Goal: Ask a question: Seek information or help from site administrators or community

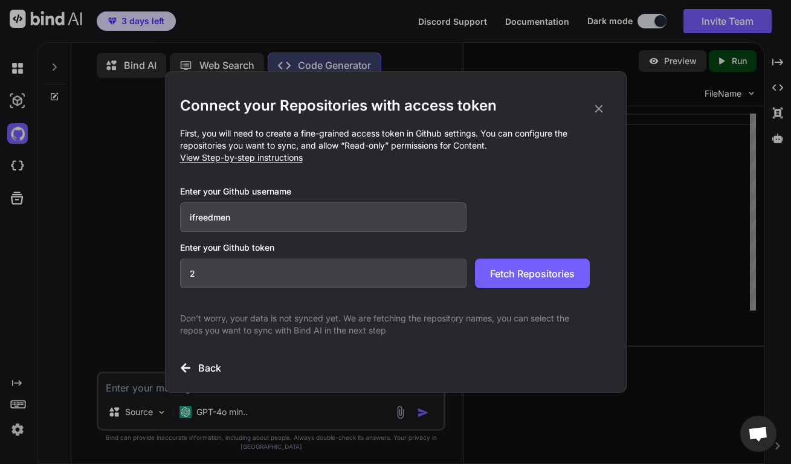
type textarea "x"
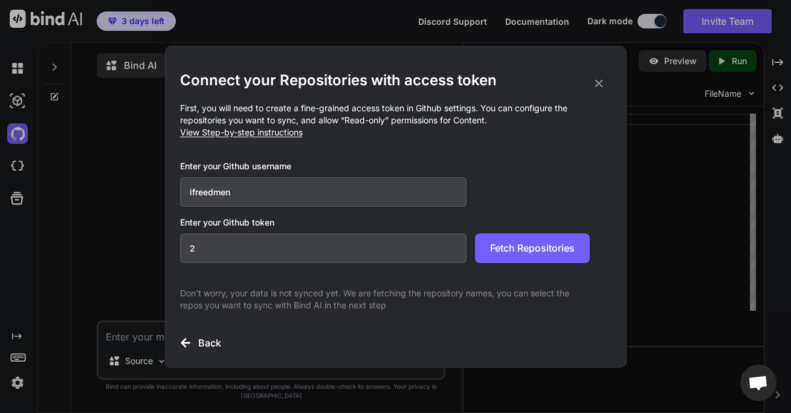
type input "2"
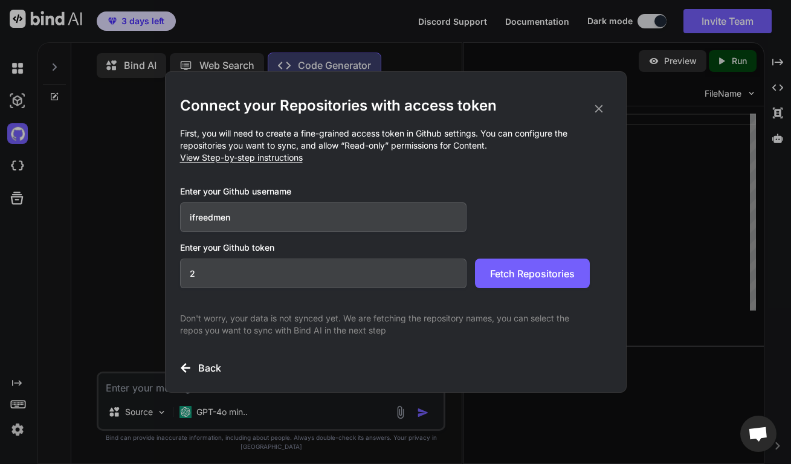
click at [596, 109] on icon at bounding box center [598, 108] width 13 height 13
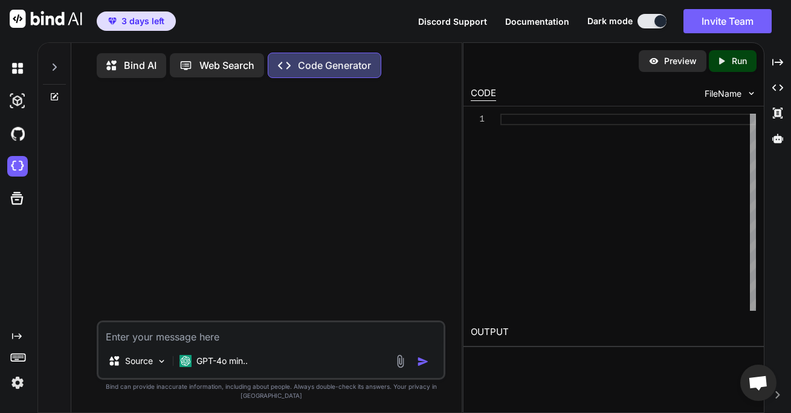
type textarea "x"
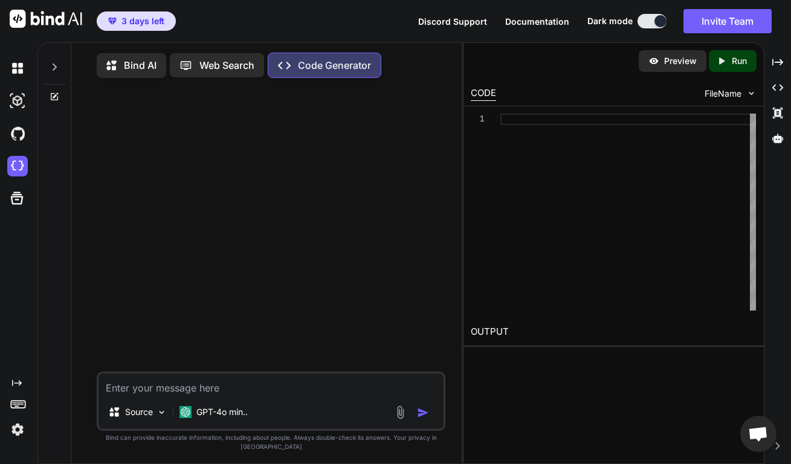
click at [141, 24] on span "3 days left" at bounding box center [142, 21] width 43 height 12
click at [143, 24] on span "3 days left" at bounding box center [142, 21] width 43 height 12
click at [48, 20] on img at bounding box center [46, 19] width 72 height 18
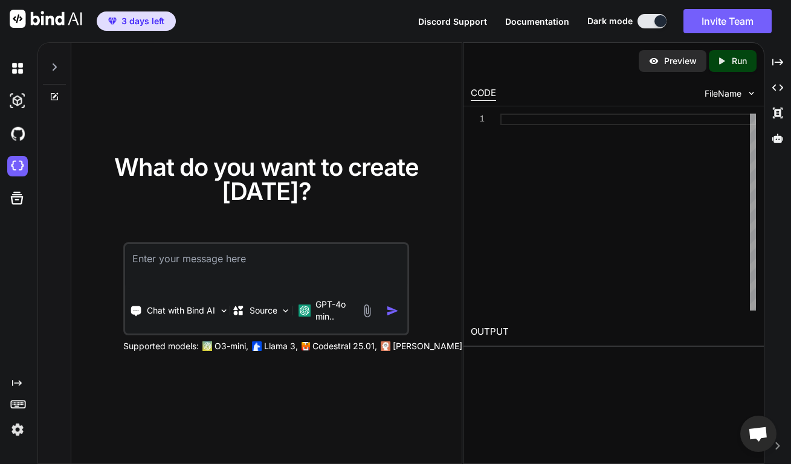
click at [543, 23] on span "Documentation" at bounding box center [537, 21] width 64 height 10
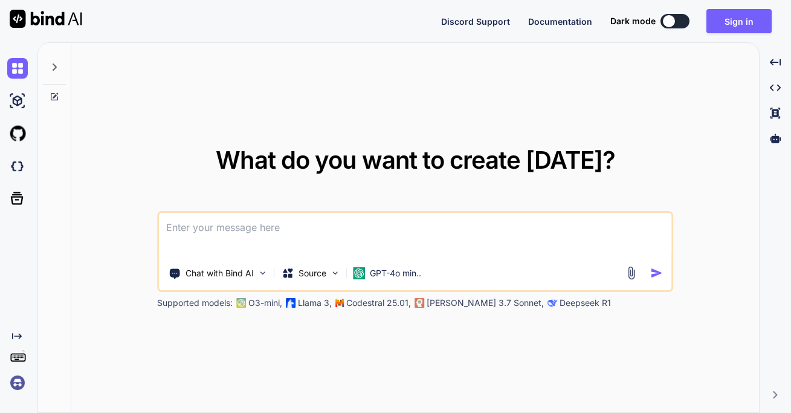
type textarea "x"
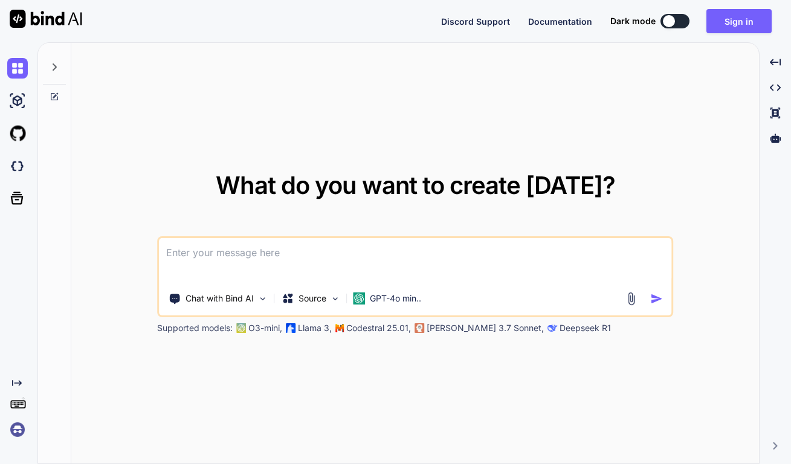
click at [484, 26] on span "Discord Support" at bounding box center [475, 21] width 69 height 10
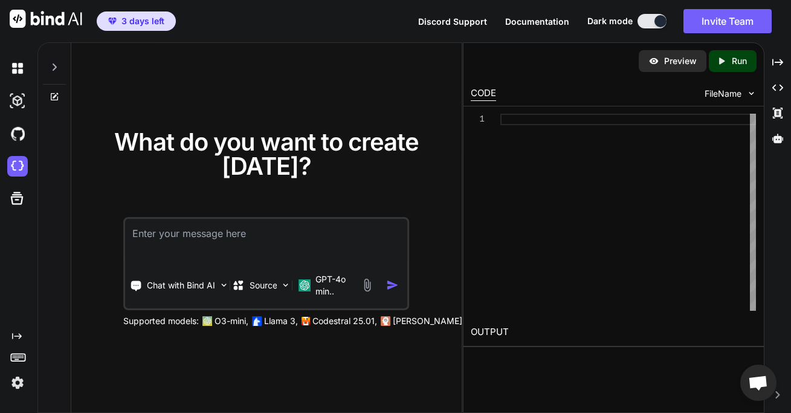
type textarea "x"
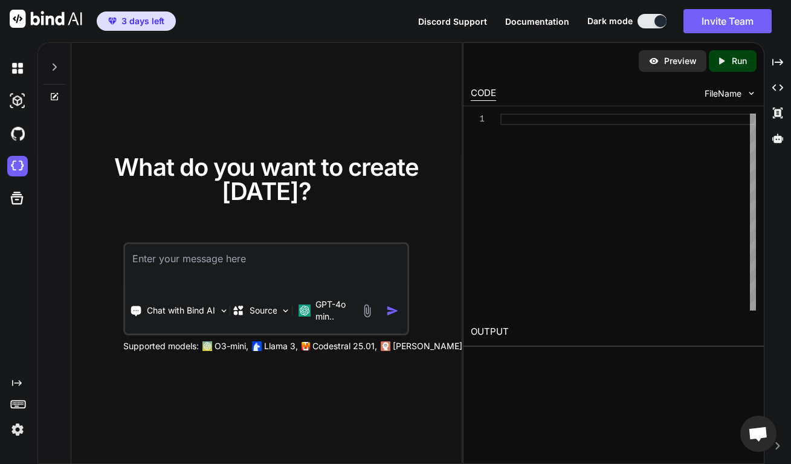
paste textarea "sk-ant-api03-_UrTZhr720MM78zWgTHTJ0lFfhvTY_oFRmZ6DMRYY4q7mICG82oy7hSMAvg6Jufxqv…"
type textarea "sk-ant-api03-_UrTZhr720MM78zWgTHTJ0lFfhvTY_oFRmZ6DMRYY4q7mICG82oy7hSMAvg6Jufxqv…"
type textarea "x"
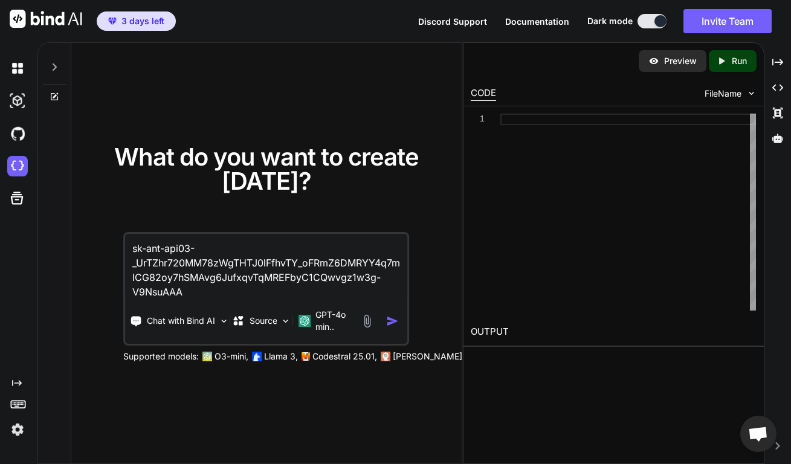
type textarea "sk-ant-api03-_UrTZhr720MM78zWgTHTJ0lFfhvTY_oFRmZ6DMRYY4q7mICG82oy7hSMAvg6Jufxqv…"
click at [394, 319] on img "button" at bounding box center [393, 321] width 13 height 13
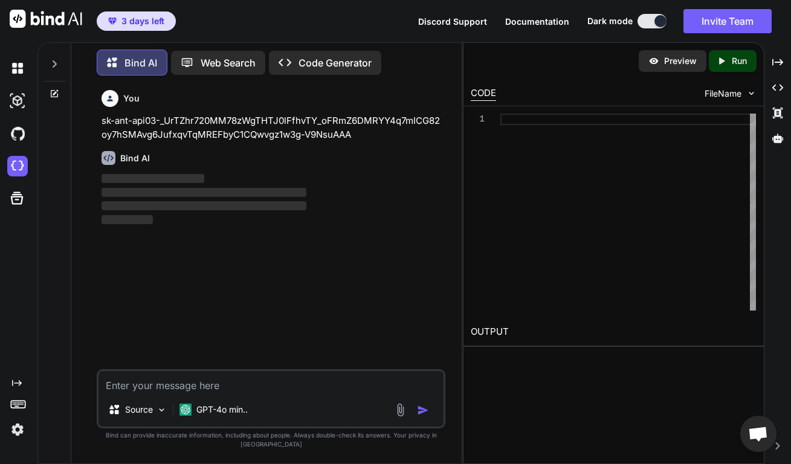
scroll to position [13, 0]
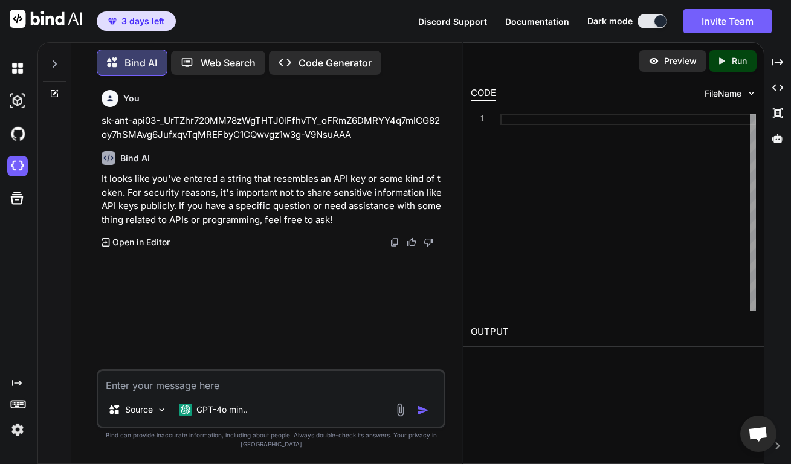
click at [246, 392] on textarea at bounding box center [270, 382] width 345 height 22
type textarea "where do i put it."
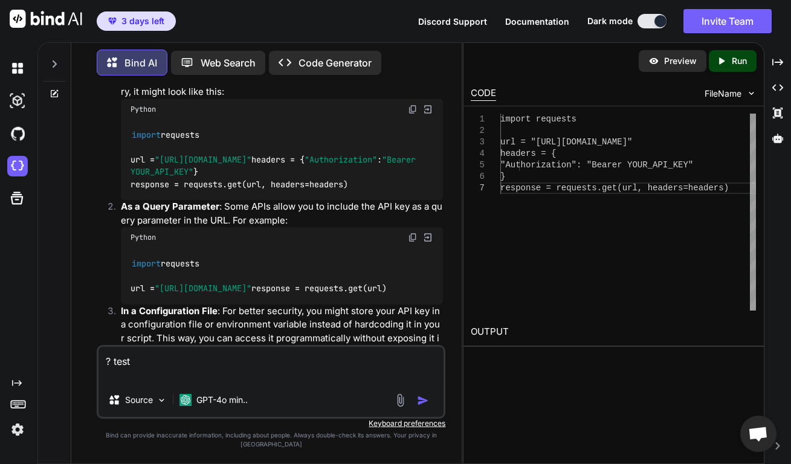
scroll to position [255, 0]
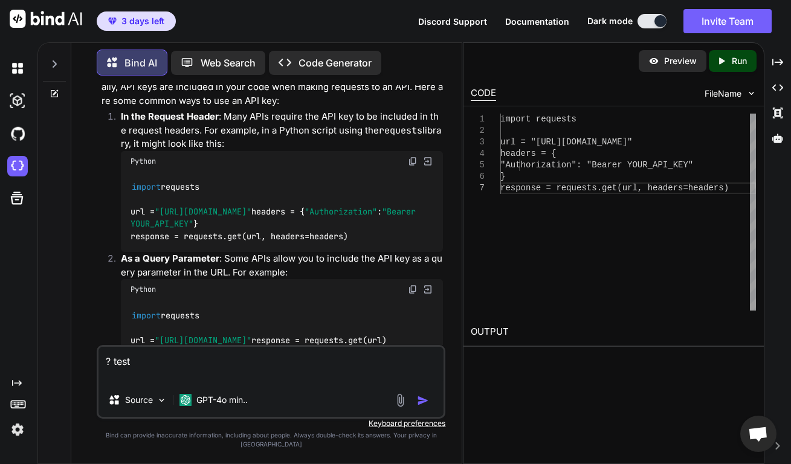
type textarea "? test"
click at [536, 289] on div "import requests url = "https://api.example.com/data" headers = { "Authorization…" at bounding box center [627, 212] width 255 height 197
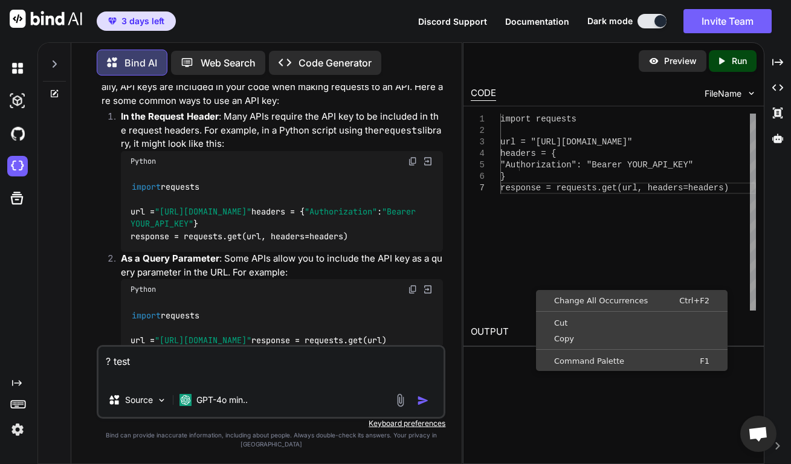
click at [500, 270] on div "import requests url = "https://api.example.com/data" headers = { "Authorization…" at bounding box center [627, 212] width 255 height 197
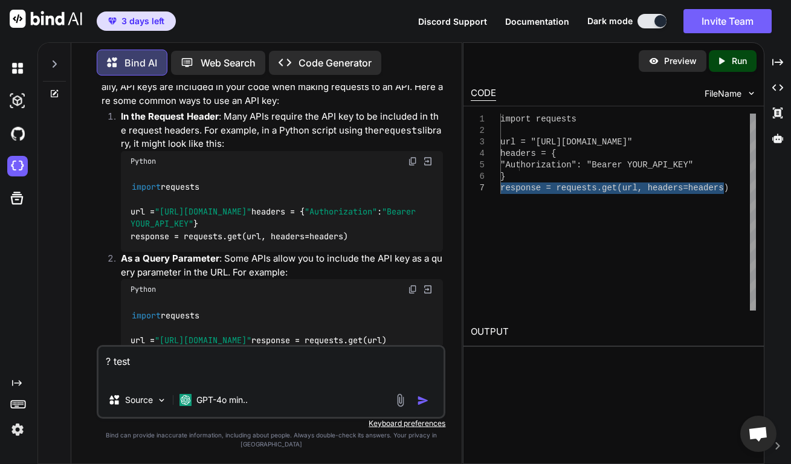
click at [519, 388] on div "Preview Created with Pixso. Run CODE FileName 1 2 3 4 5 6 7 import requests url…" at bounding box center [613, 253] width 301 height 422
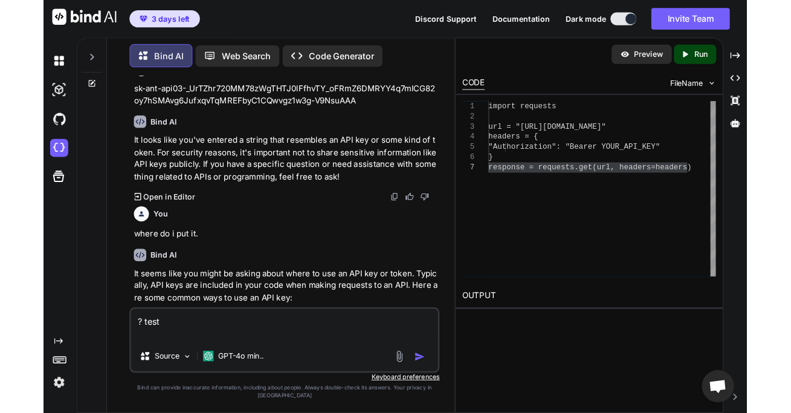
scroll to position [0, 0]
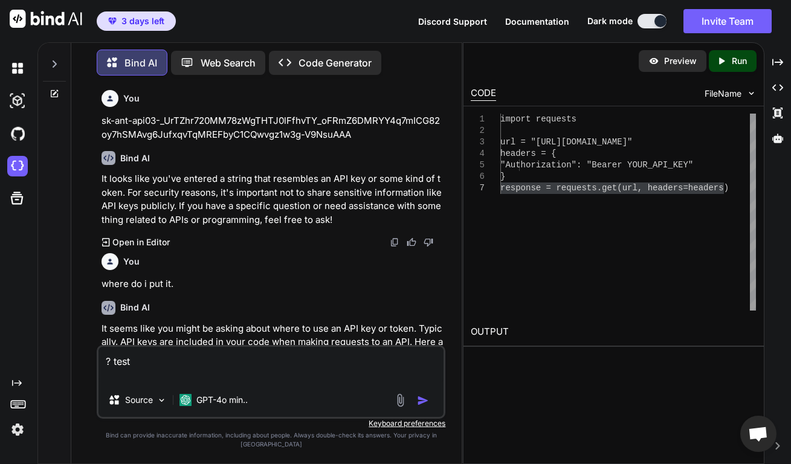
click at [220, 57] on p "Web Search" at bounding box center [228, 63] width 55 height 14
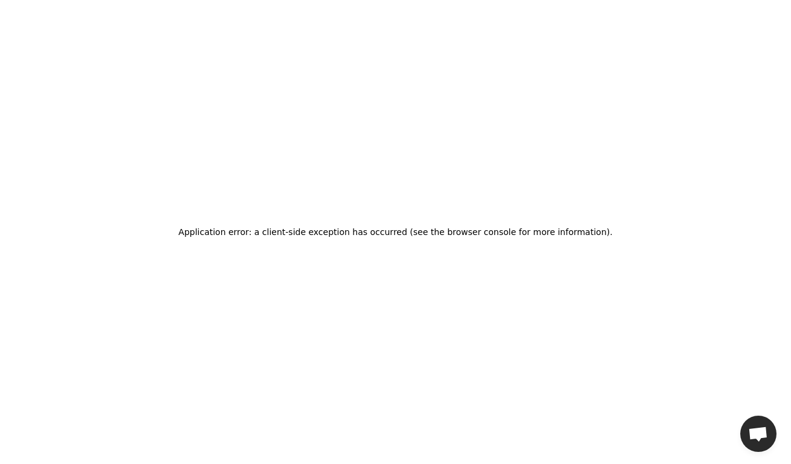
click at [416, 242] on div "Application error: a client-side exception has occurred (see the browser consol…" at bounding box center [395, 232] width 791 height 464
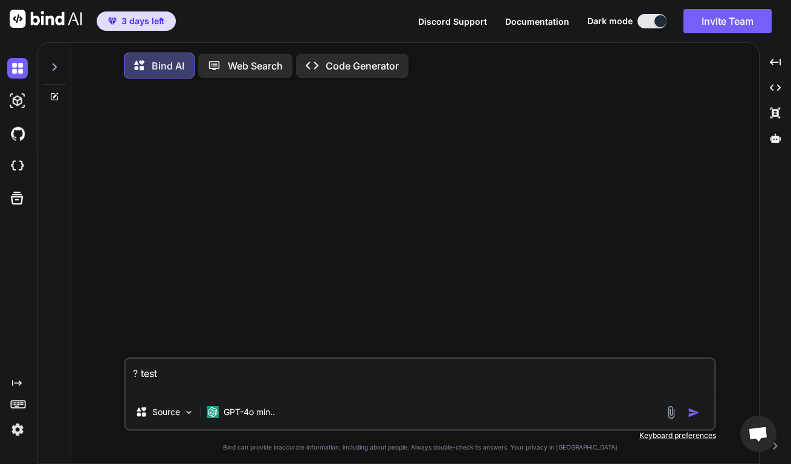
click at [348, 69] on p "Code Generator" at bounding box center [362, 66] width 73 height 14
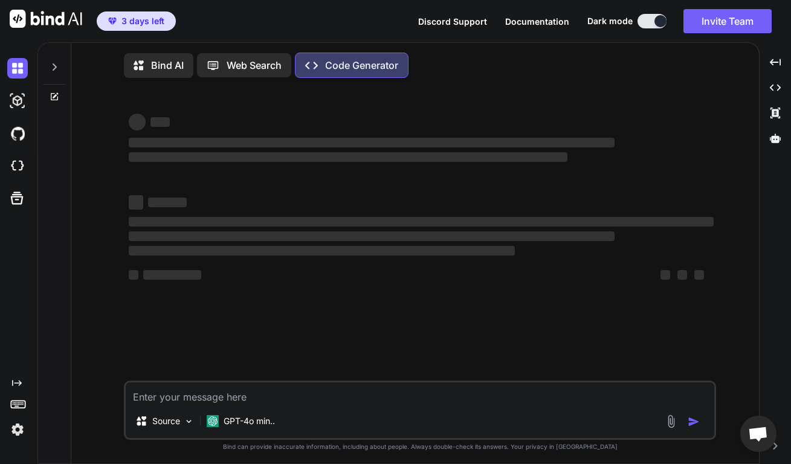
type textarea "x"
type textarea "? test"
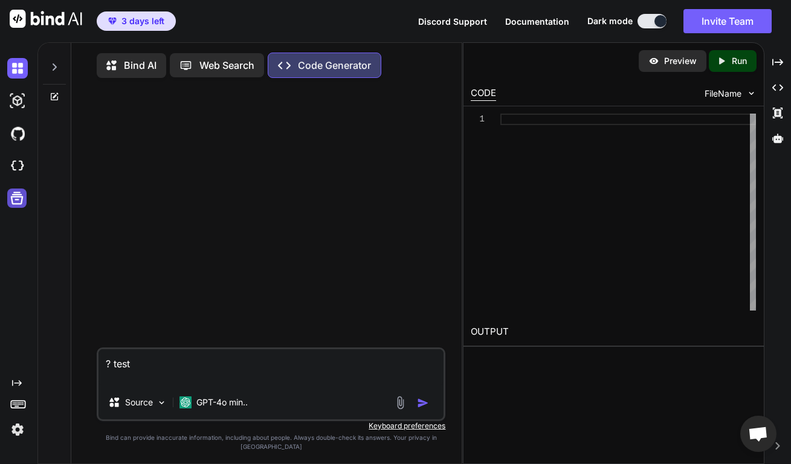
click at [14, 199] on icon at bounding box center [16, 198] width 17 height 17
type textarea "x"
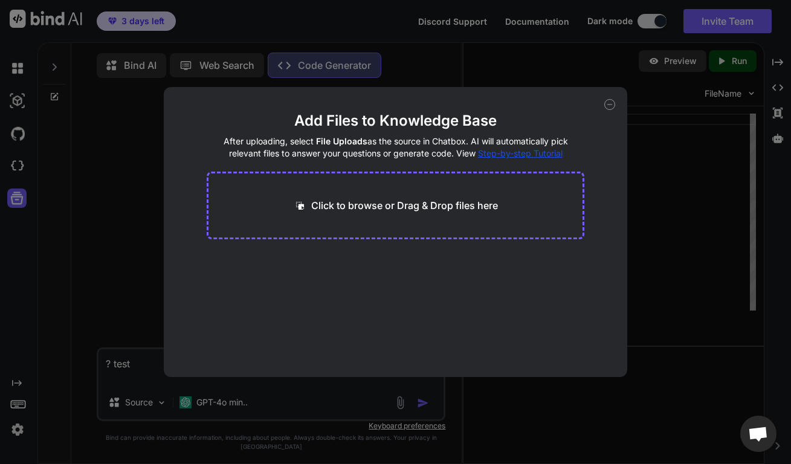
click at [423, 210] on p "Click to browse or Drag & Drop files here" at bounding box center [404, 205] width 187 height 14
type input "C:\fakepath\The Project Gutenberg EBook of America.docx"
click at [265, 285] on div "-> Upgrade for more" at bounding box center [257, 283] width 81 height 12
click at [323, 260] on icon at bounding box center [324, 261] width 10 height 10
click at [330, 215] on div "Click to browse or Drag & Drop files here" at bounding box center [395, 206] width 377 height 68
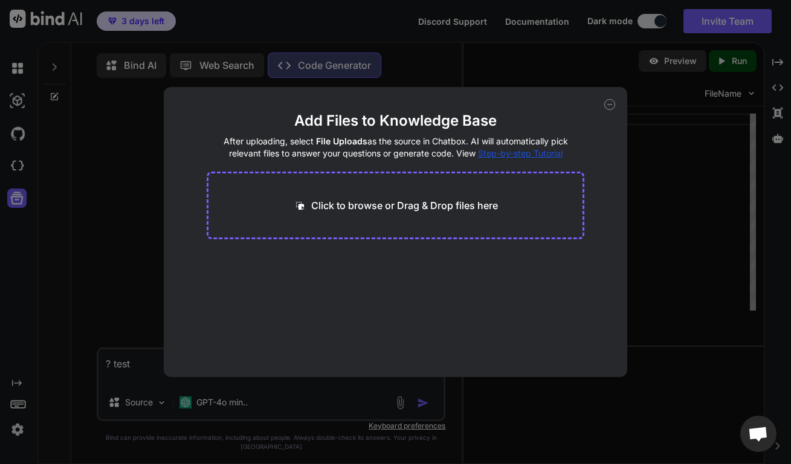
click at [336, 199] on p "Click to browse or Drag & Drop files here" at bounding box center [404, 205] width 187 height 14
click at [611, 107] on icon at bounding box center [609, 104] width 11 height 11
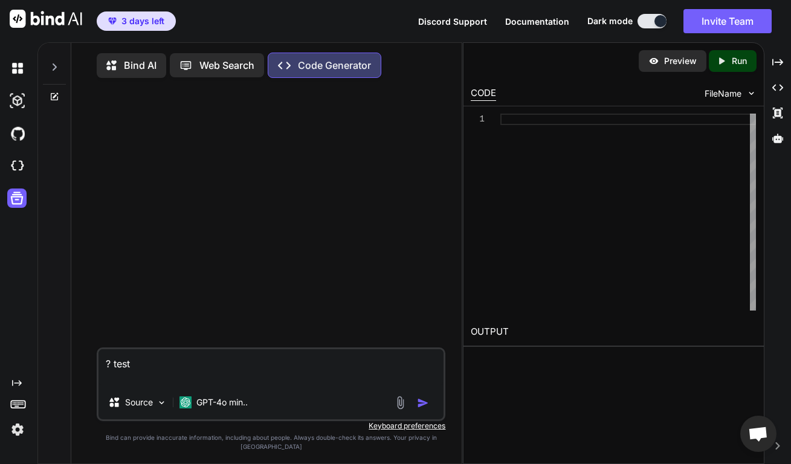
click at [397, 410] on img at bounding box center [400, 403] width 14 height 14
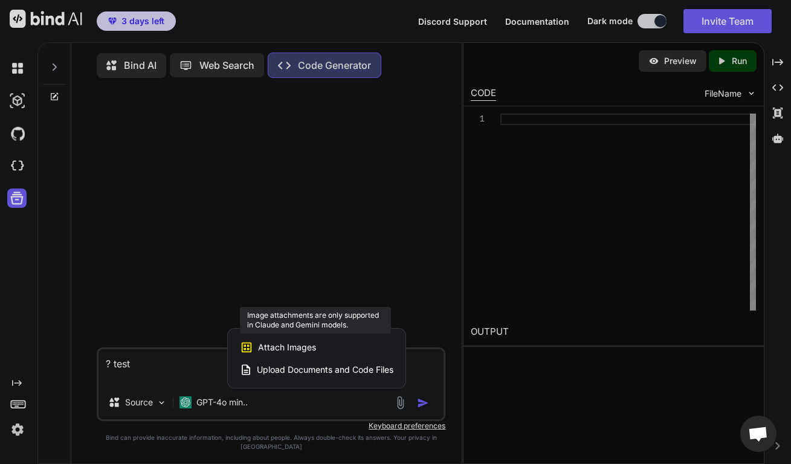
click at [300, 353] on span "Attach Images" at bounding box center [287, 347] width 58 height 12
click at [301, 353] on span "Attach Images" at bounding box center [287, 347] width 58 height 12
click at [268, 359] on div "Attach Images Image attachments are only supported in Claude and Gemini models." at bounding box center [316, 347] width 153 height 23
click at [14, 137] on div at bounding box center [395, 232] width 791 height 464
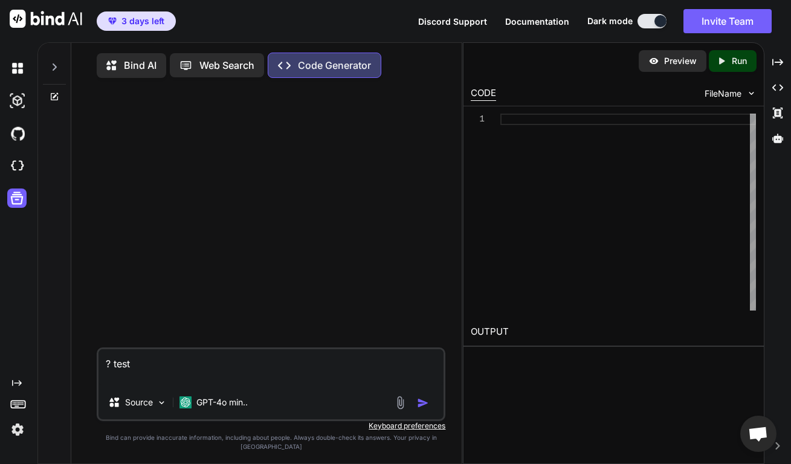
type textarea "x"
click at [15, 138] on img at bounding box center [17, 133] width 21 height 21
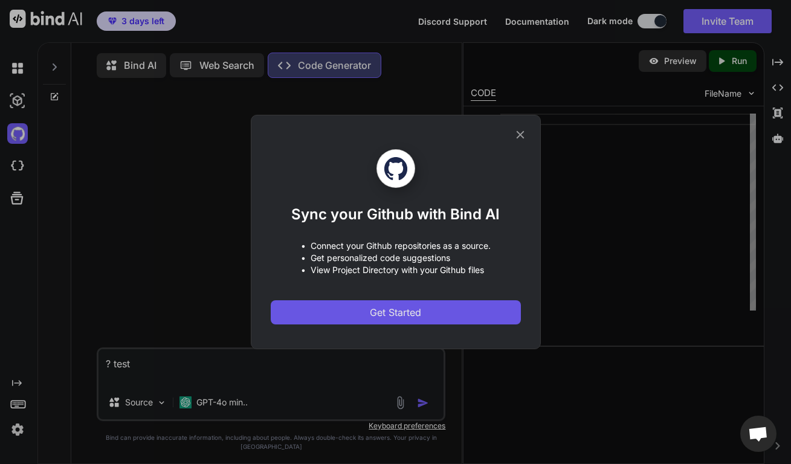
click at [390, 317] on span "Get Started" at bounding box center [395, 312] width 51 height 14
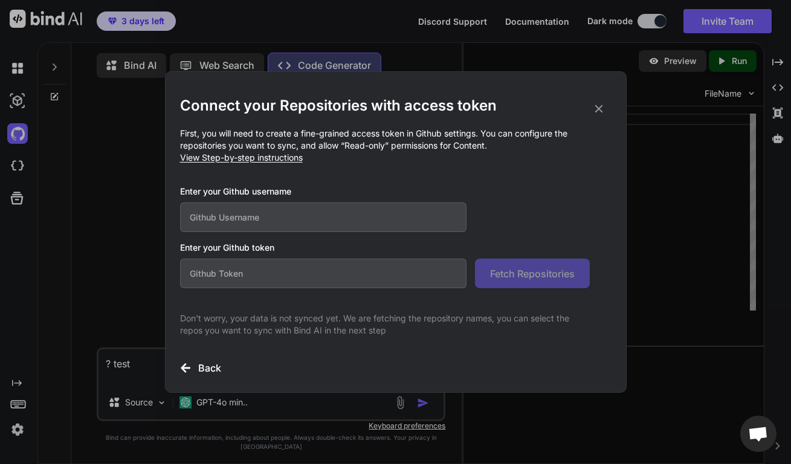
click at [312, 217] on input "text" at bounding box center [323, 217] width 287 height 30
type input "ifreedmen"
paste input "sk-ant-api03-_UrTZhr720MM78zWgTHTJ0lFfhvTY_oFRmZ6DMRYY4q7mICG82oy7hSMAvg6Jufxqv…"
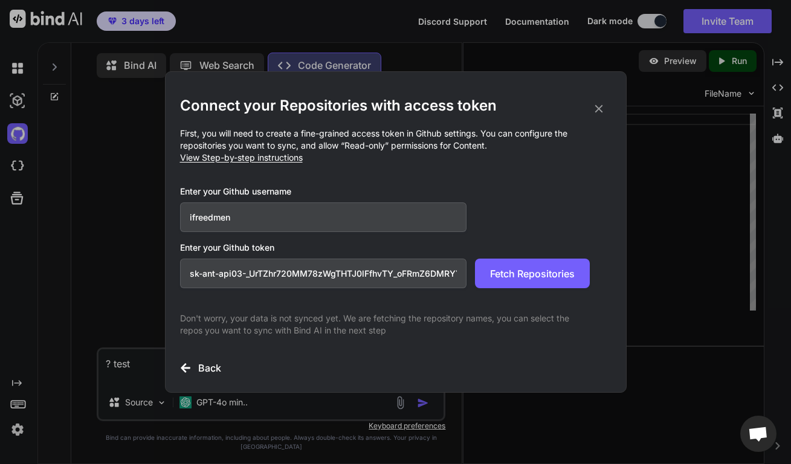
scroll to position [0, 292]
type input "sk-ant-api03-_UrTZhr720MM78zWgTHTJ0lFfhvTY_oFRmZ6DMRYY4q7mICG82oy7hSMAvg6Jufxqv…"
click at [535, 283] on button "Fetch Repositories" at bounding box center [532, 274] width 115 height 30
click at [513, 277] on span "Fetch Repositories" at bounding box center [532, 273] width 85 height 14
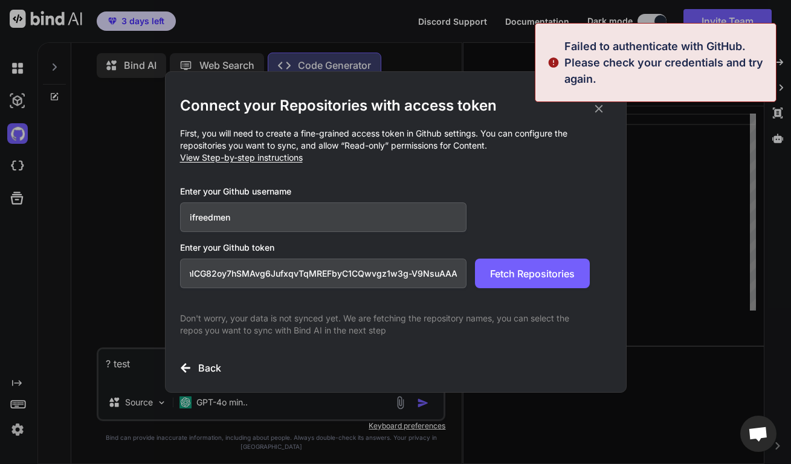
click at [265, 226] on input "ifreedmen" at bounding box center [323, 217] width 287 height 30
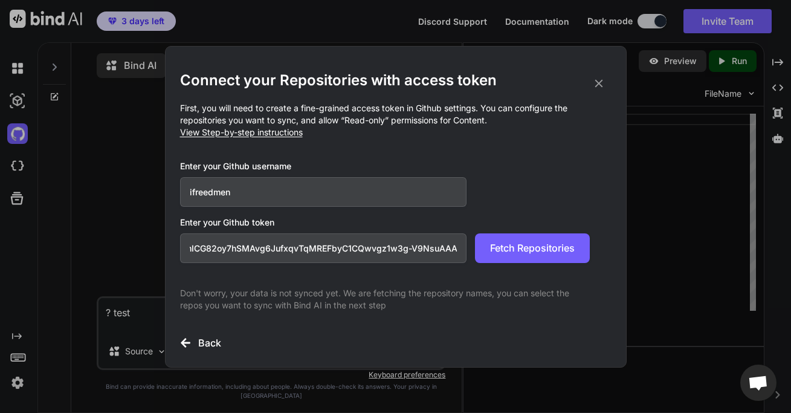
type textarea "x"
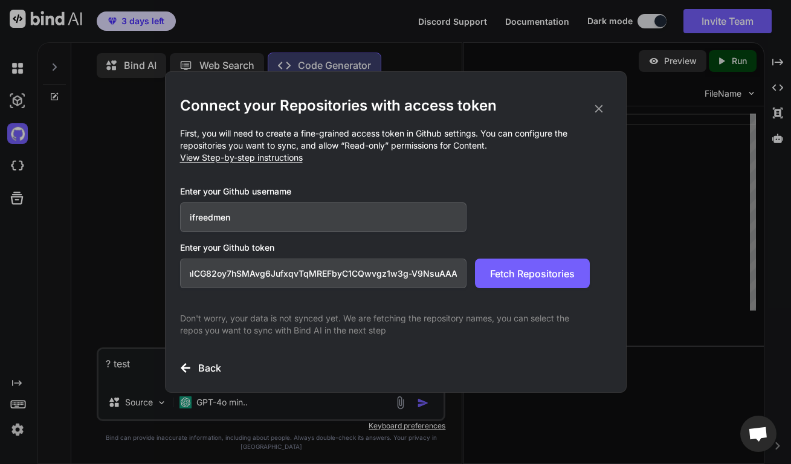
click at [257, 284] on input "sk-ant-api03-_UrTZhr720MM78zWgTHTJ0lFfhvTY_oFRmZ6DMRYY4q7mICG82oy7hSMAvg6Jufxqv…" at bounding box center [323, 274] width 287 height 30
click at [257, 282] on input "sk-ant-api03-_UrTZhr720MM78zWgTHTJ0lFfhvTY_oFRmZ6DMRYY4q7mICG82oy7hSMAvg6Jufxqv…" at bounding box center [323, 274] width 287 height 30
click at [257, 281] on input "sk-ant-api03-_UrTZhr720MM78zWgTHTJ0lFfhvTY_oFRmZ6DMRYY4q7mICG82oy7hSMAvg6Jufxqv…" at bounding box center [323, 274] width 287 height 30
click at [261, 280] on input "sk-ant-api03-_UrTZhr720MM78zWgTHTJ0lFfhvTY_oFRmZ6DMRYY4q7mICG82oy7hSMAvg6Jufxqv…" at bounding box center [323, 274] width 287 height 30
click at [261, 279] on input "sk-ant-api03-_UrTZhr720MM78zWgTHTJ0lFfhvTY_oFRmZ6DMRYY4q7mICG82oy7hSMAvg6Jufxqv…" at bounding box center [323, 274] width 287 height 30
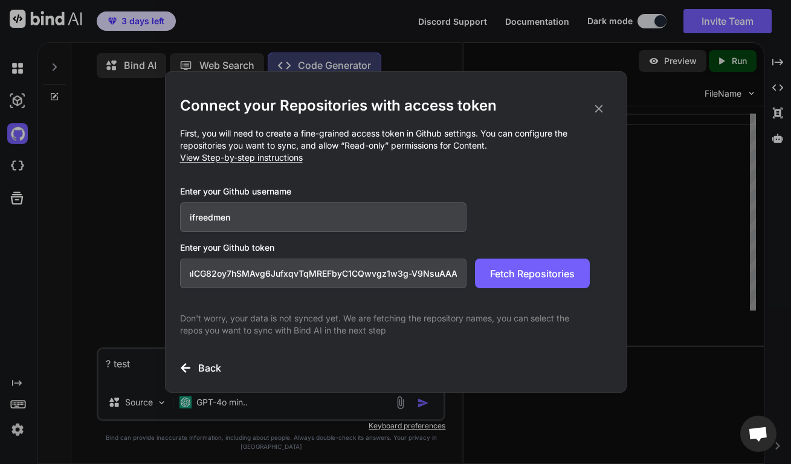
click at [261, 279] on input "sk-ant-api03-_UrTZhr720MM78zWgTHTJ0lFfhvTY_oFRmZ6DMRYY4q7mICG82oy7hSMAvg6Jufxqv…" at bounding box center [323, 274] width 287 height 30
click at [266, 277] on input "sk-ant-api03-_UrTZhr720MM78zWgTHTJ0lFfhvTY_oFRmZ6DMRYY4q7mICG82oy7hSMAvg6Jufxqv…" at bounding box center [323, 274] width 287 height 30
click at [266, 276] on input "sk-ant-api03-_UrTZhr720MM78zWgTHTJ0lFfhvTY_oFRmZ6DMRYY4q7mICG82oy7hSMAvg6Jufxqv…" at bounding box center [323, 274] width 287 height 30
click at [268, 274] on input "sk-ant-api03-_UrTZhr720MM78zWgTHTJ0lFfhvTY_oFRmZ6DMRYY4q7mICG82oy7hSMAvg6Jufxqv…" at bounding box center [323, 274] width 287 height 30
click at [270, 274] on input "sk-ant-api03-_UrTZhr720MM78zWgTHTJ0lFfhvTY_oFRmZ6DMRYY4q7mICG82oy7hSMAvg6Jufxqv…" at bounding box center [323, 274] width 287 height 30
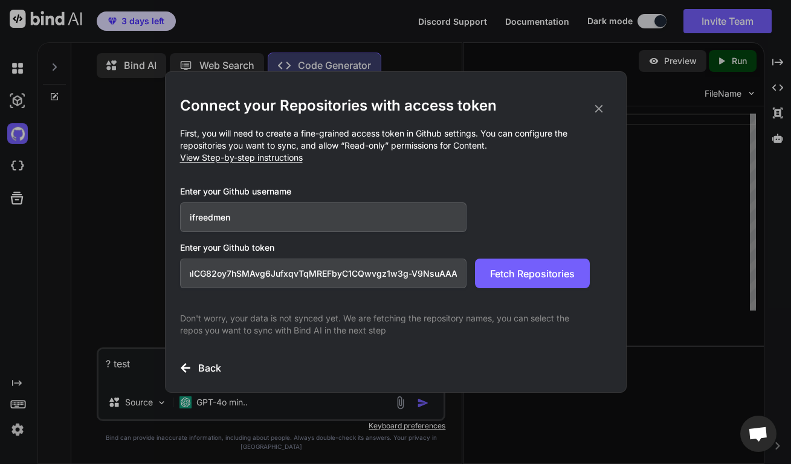
click at [274, 275] on input "sk-ant-api03-_UrTZhr720MM78zWgTHTJ0lFfhvTY_oFRmZ6DMRYY4q7mICG82oy7hSMAvg6Jufxqv…" at bounding box center [323, 274] width 287 height 30
paste input "KVFpSfb7iN17fKzYFuWthRsNi2TCwq7YEcGO8ECu4KXFkQO78A3sWr7WZQr15Ga_NsfAF6heLPm1JIr…"
type input "sk-ant-api03-KVFpSfb7iN17fKzYFuWthRsNi2TCwq7YEcGO8ECu4KXFkQO78A3sWr7WZQr15Ga_Ns…"
click at [554, 278] on span "Fetch Repositories" at bounding box center [532, 273] width 85 height 14
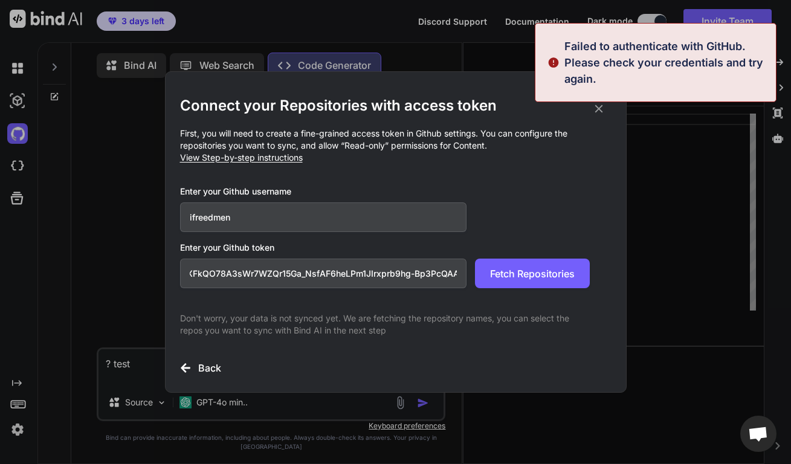
click at [211, 361] on h3 "Back" at bounding box center [209, 368] width 23 height 14
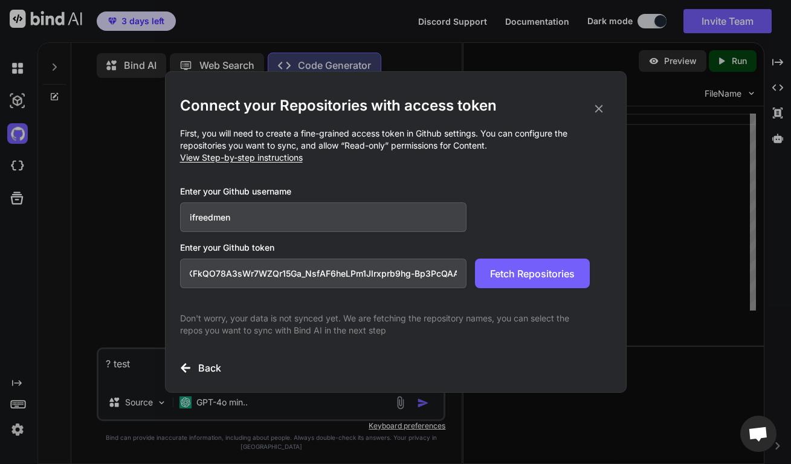
click at [211, 371] on h3 "Back" at bounding box center [209, 368] width 23 height 14
click at [225, 380] on div "Connect your Repositories with access token First, you will need to create a fi…" at bounding box center [395, 232] width 431 height 320
click at [217, 161] on span "View Step-by-step instructions" at bounding box center [241, 157] width 123 height 10
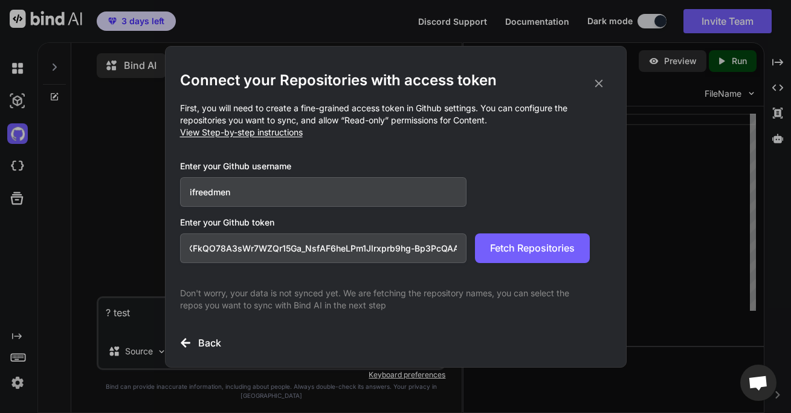
type textarea "x"
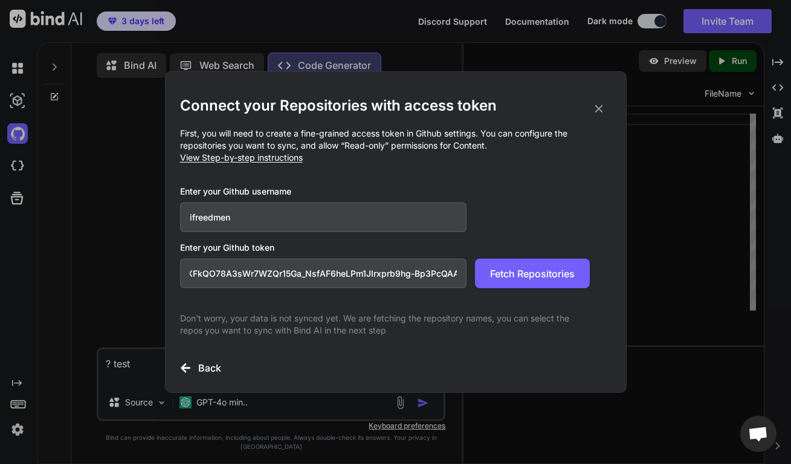
click at [19, 136] on div "Connect your Repositories with access token First, you will need to create a fi…" at bounding box center [395, 232] width 791 height 464
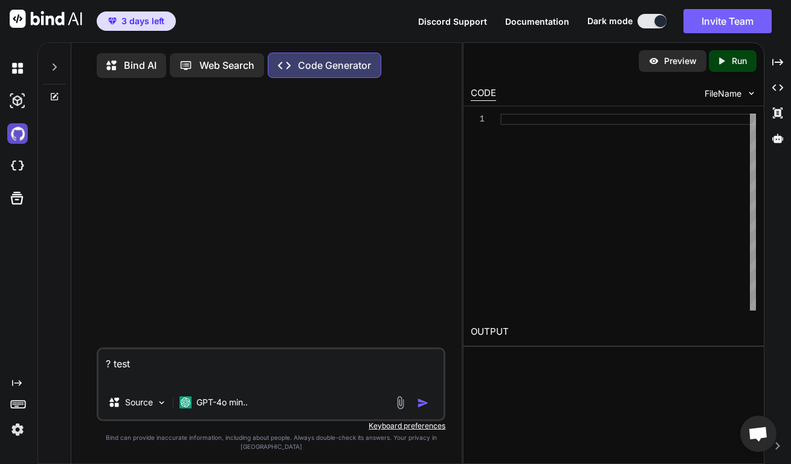
click at [20, 135] on img at bounding box center [17, 133] width 21 height 21
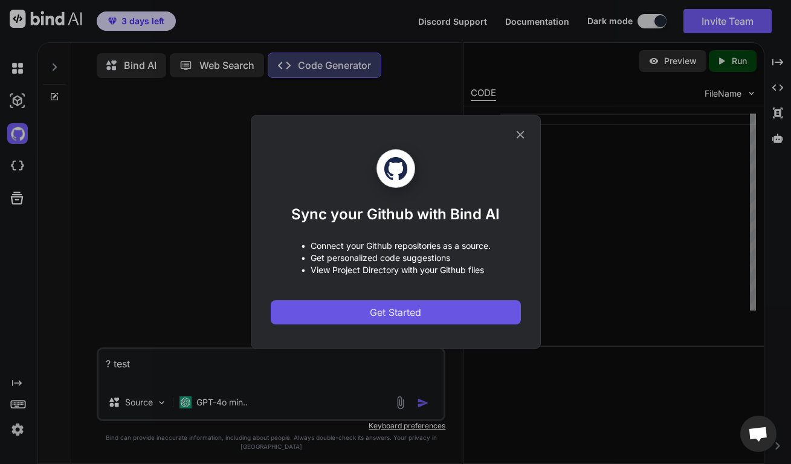
click at [390, 315] on span "Get Started" at bounding box center [395, 312] width 51 height 14
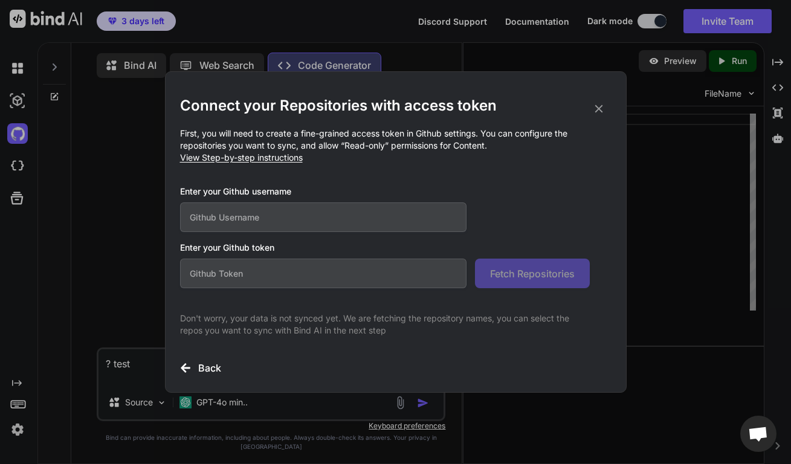
click at [327, 224] on input "text" at bounding box center [323, 217] width 287 height 30
type input "ifreeedmen"
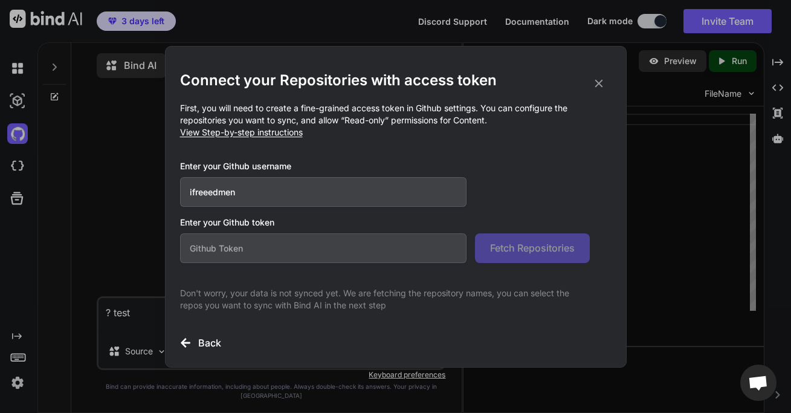
type textarea "x"
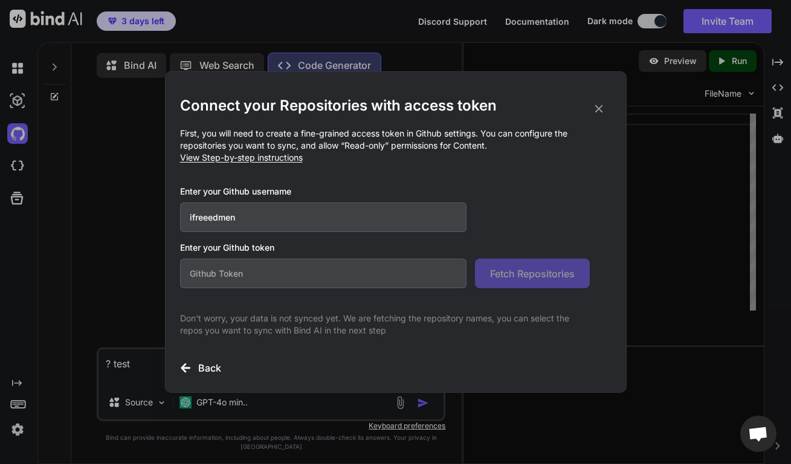
click at [411, 321] on p "Don't worry, your data is not synced yet. We are fetching the repository names,…" at bounding box center [385, 324] width 410 height 24
click at [334, 281] on input "text" at bounding box center [323, 274] width 287 height 30
click at [333, 222] on input "ifreeedmen" at bounding box center [323, 217] width 287 height 30
click at [191, 218] on input "ifreeedmen" at bounding box center [323, 217] width 287 height 30
click at [192, 216] on input "ifreeedmen" at bounding box center [323, 217] width 287 height 30
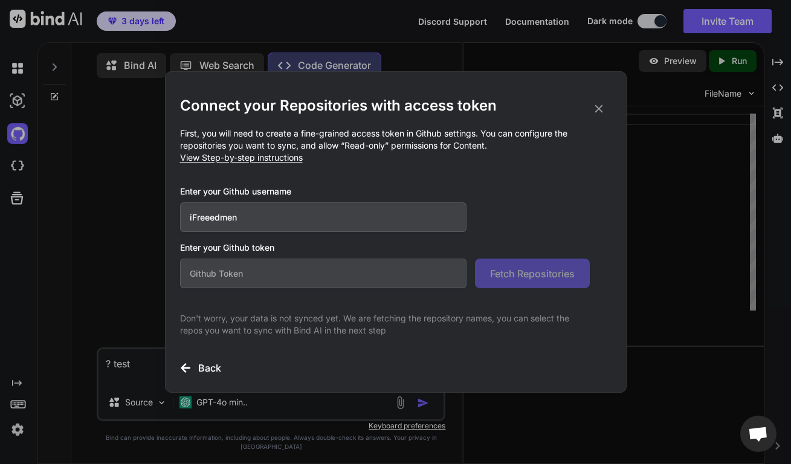
type input "iFreeedmen"
click at [292, 286] on input "text" at bounding box center [323, 274] width 287 height 30
click at [168, 161] on div "Connect your Repositories with access token First, you will need to create a fi…" at bounding box center [395, 231] width 461 height 321
click at [137, 175] on div "Connect your Repositories with access token First, you will need to create a fi…" at bounding box center [395, 232] width 791 height 464
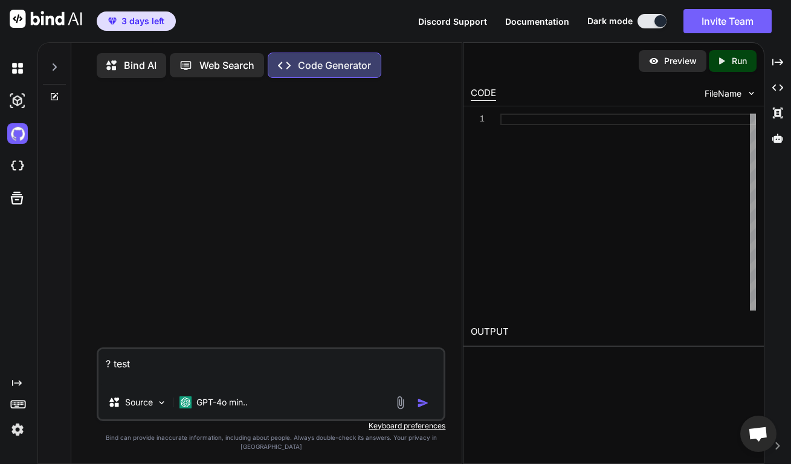
click at [138, 27] on span "3 days left" at bounding box center [142, 21] width 43 height 12
click at [24, 21] on img at bounding box center [46, 19] width 72 height 18
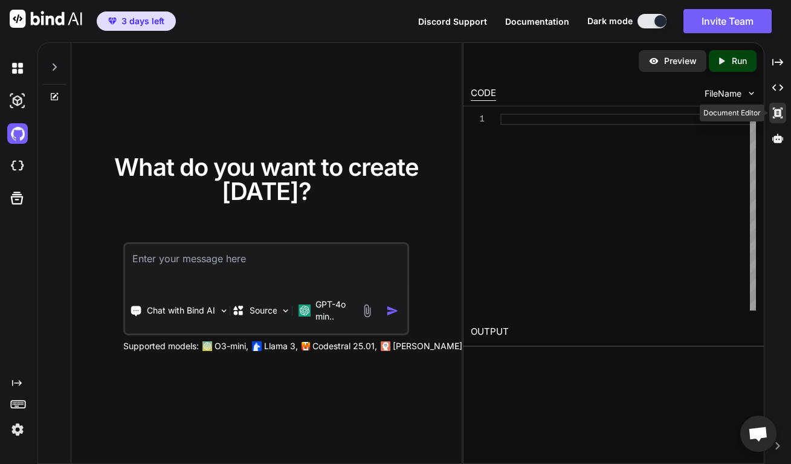
click at [776, 117] on icon "Created with Pixso." at bounding box center [777, 113] width 11 height 11
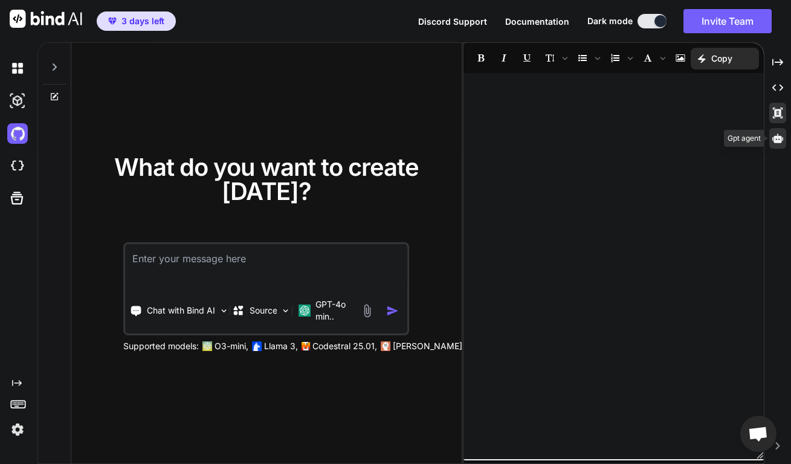
click at [774, 143] on icon at bounding box center [777, 138] width 11 height 11
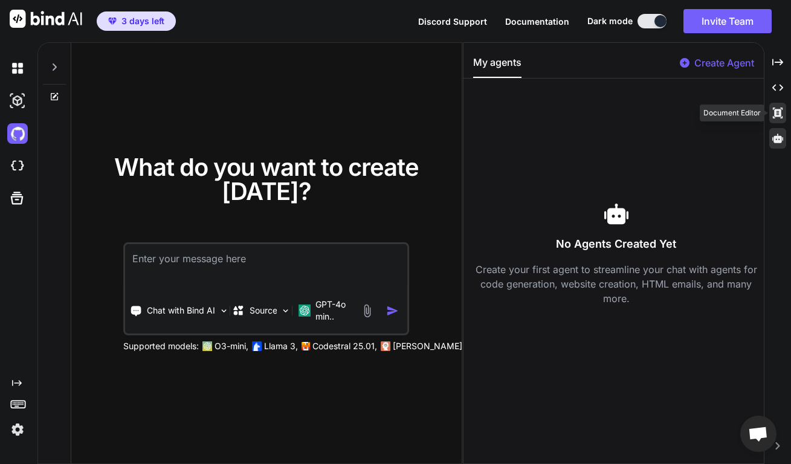
click at [784, 108] on div "Created with Pixso." at bounding box center [777, 113] width 17 height 21
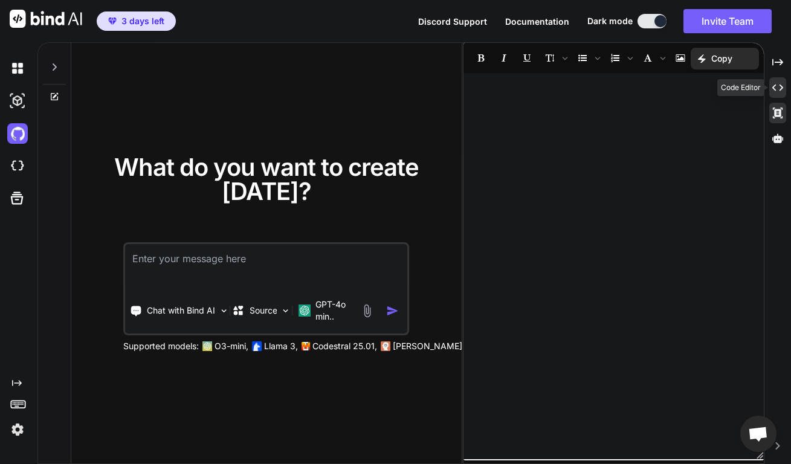
click at [780, 84] on icon "Created with Pixso." at bounding box center [777, 87] width 11 height 11
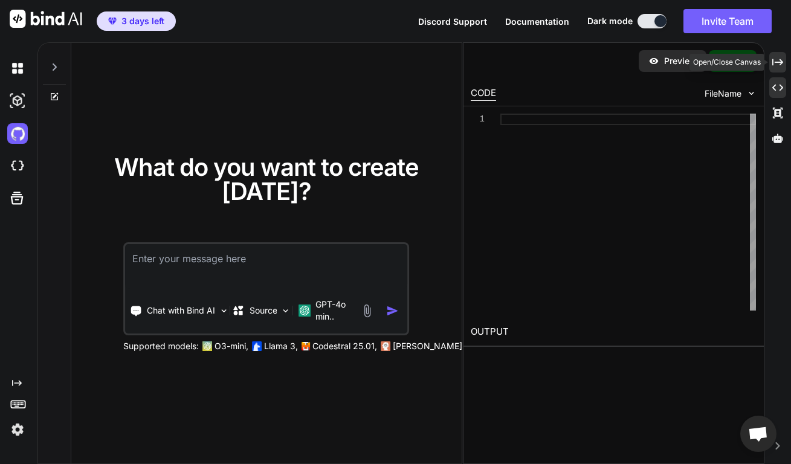
click at [783, 68] on div "Created with Pixso." at bounding box center [777, 62] width 17 height 21
type textarea "x"
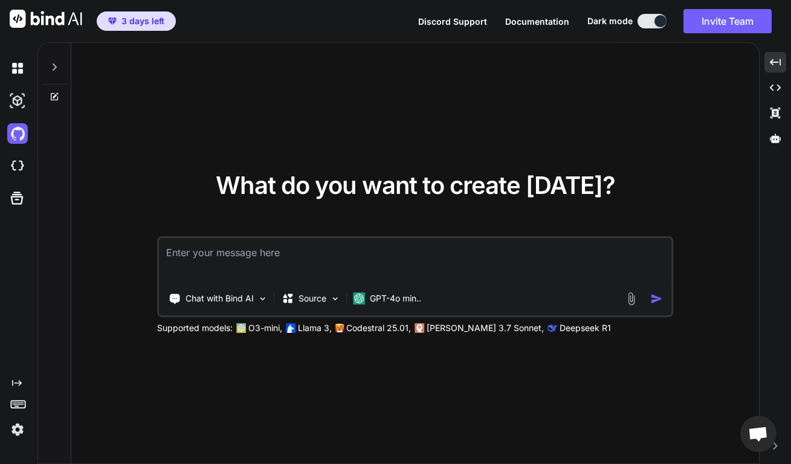
click at [13, 412] on img at bounding box center [17, 429] width 21 height 21
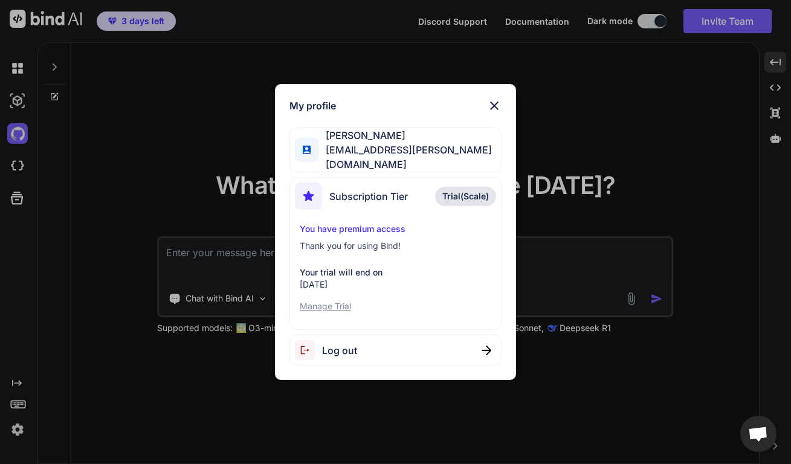
click at [469, 190] on span "Trial(Scale)" at bounding box center [465, 196] width 47 height 12
click at [468, 190] on span "Trial(Scale)" at bounding box center [465, 196] width 47 height 12
click at [466, 201] on p "Trial(Scale)" at bounding box center [465, 196] width 61 height 19
click at [327, 227] on p "You have premium access" at bounding box center [396, 229] width 192 height 12
click at [339, 300] on p "Manage Trial" at bounding box center [396, 306] width 192 height 12
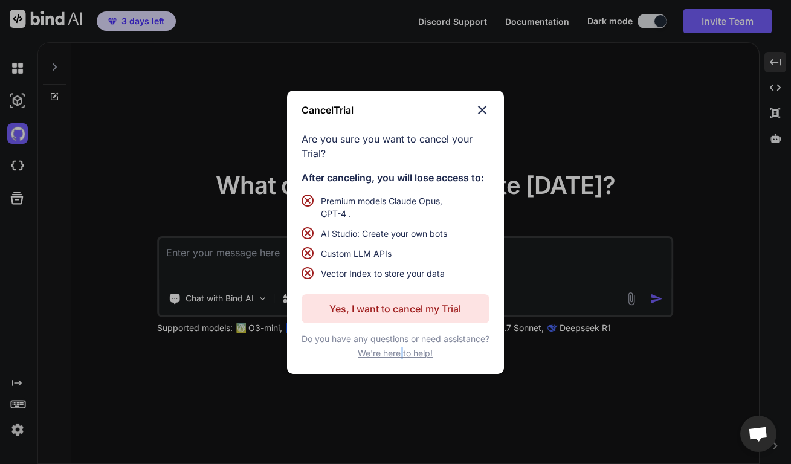
click at [402, 359] on span "We're here to help!" at bounding box center [395, 353] width 75 height 12
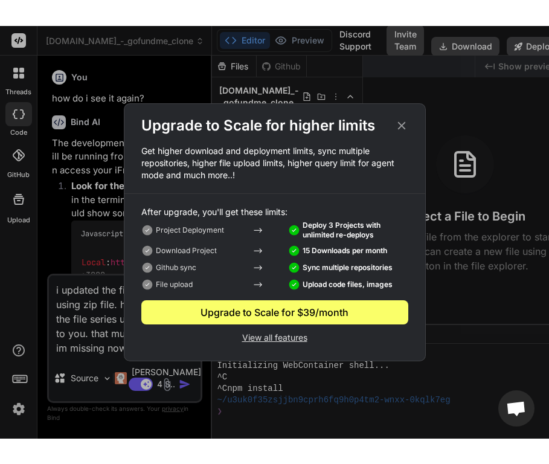
scroll to position [2674, 0]
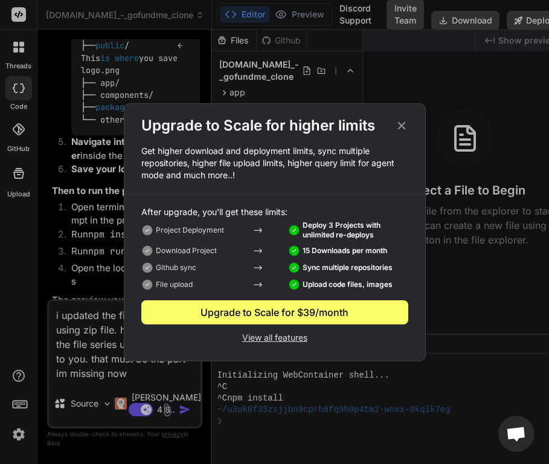
click at [399, 126] on icon at bounding box center [401, 125] width 13 height 13
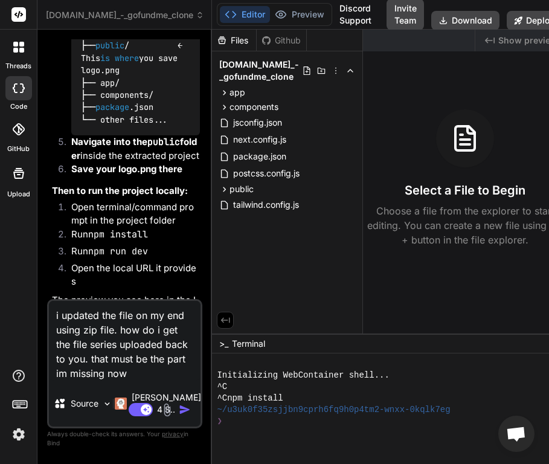
click at [185, 412] on img "button" at bounding box center [185, 409] width 12 height 12
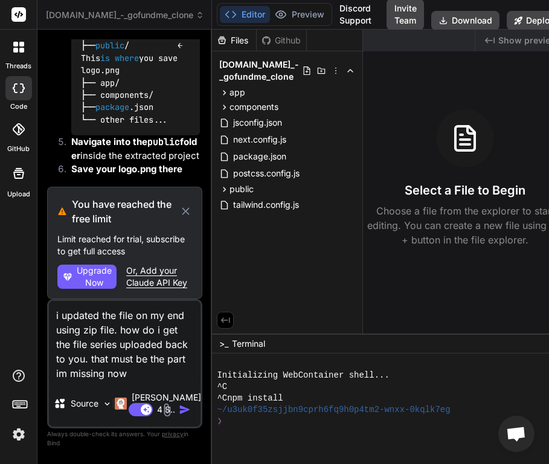
click at [185, 408] on img "button" at bounding box center [185, 409] width 12 height 12
click at [121, 327] on textarea "i updated the file on my end using zip file. how do i get the file series uploa…" at bounding box center [125, 341] width 152 height 80
drag, startPoint x: 191, startPoint y: 283, endPoint x: 177, endPoint y: 284, distance: 14.5
click at [188, 283] on div "You have reached the free limit Limit reached for trial, subscribe to get full …" at bounding box center [124, 243] width 155 height 112
drag, startPoint x: 177, startPoint y: 284, endPoint x: 54, endPoint y: 195, distance: 151.7
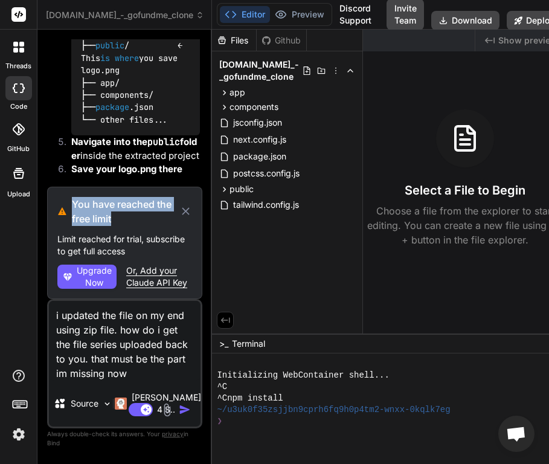
click at [54, 195] on div "You have reached the free limit Limit reached for trial, subscribe to get full …" at bounding box center [124, 243] width 155 height 112
copy div "You have reached the free limit"
click at [21, 47] on icon at bounding box center [18, 47] width 11 height 11
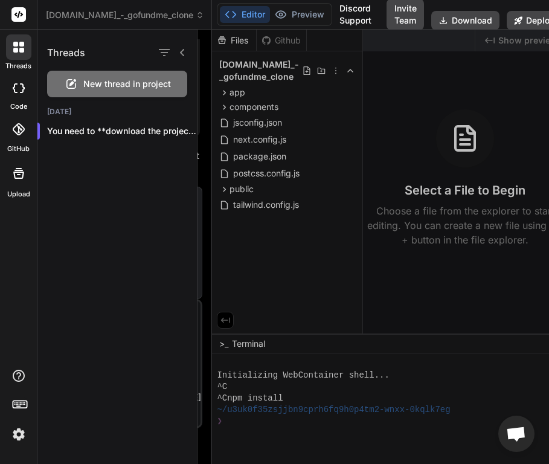
click at [22, 19] on rect at bounding box center [18, 14] width 14 height 14
click at [25, 8] on icon at bounding box center [18, 14] width 14 height 14
click at [20, 15] on rect at bounding box center [18, 14] width 14 height 14
click at [94, 88] on span "New thread in project" at bounding box center [127, 84] width 88 height 12
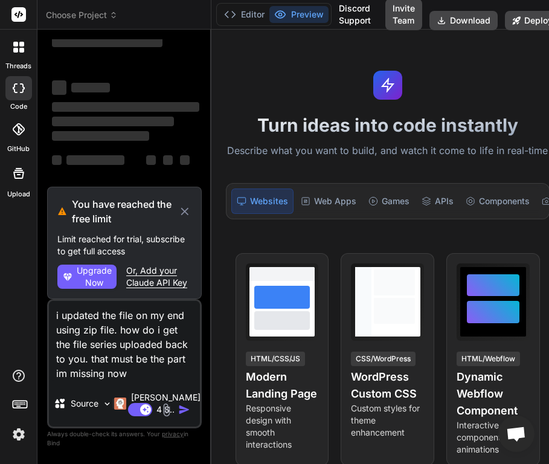
scroll to position [0, 0]
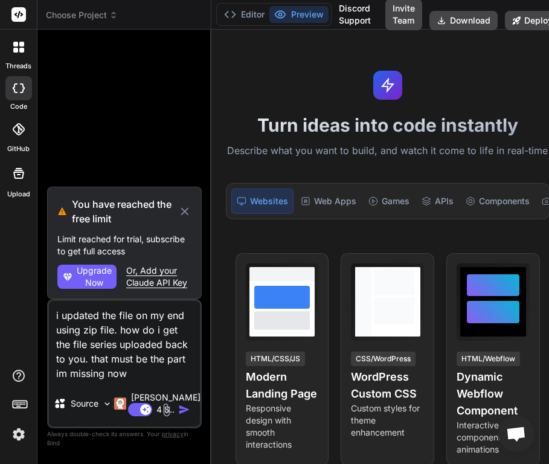
click at [22, 18] on rect at bounding box center [18, 14] width 14 height 14
click at [19, 10] on rect at bounding box center [18, 14] width 14 height 14
click at [20, 53] on div at bounding box center [18, 46] width 25 height 25
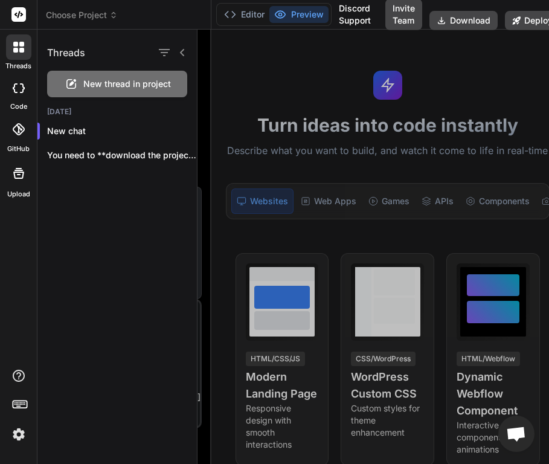
click at [22, 82] on div at bounding box center [18, 88] width 27 height 24
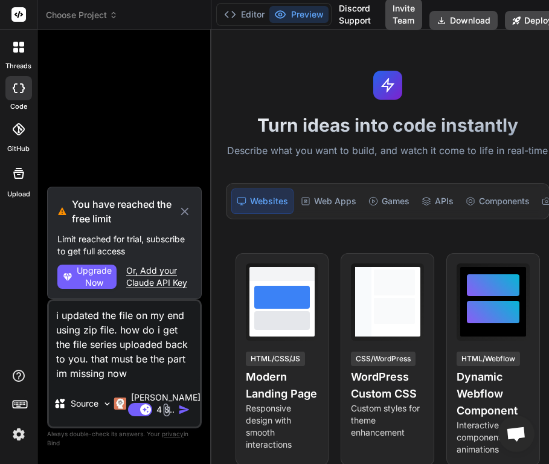
click at [22, 138] on div at bounding box center [18, 129] width 27 height 27
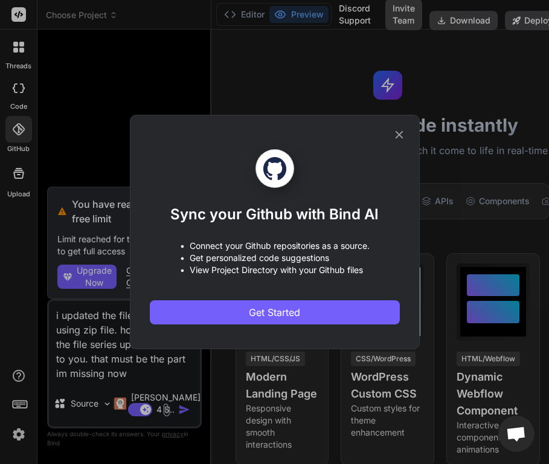
click at [22, 185] on div "Sync your Github with Bind AI • Connect your Github repositories as a source. •…" at bounding box center [274, 232] width 549 height 464
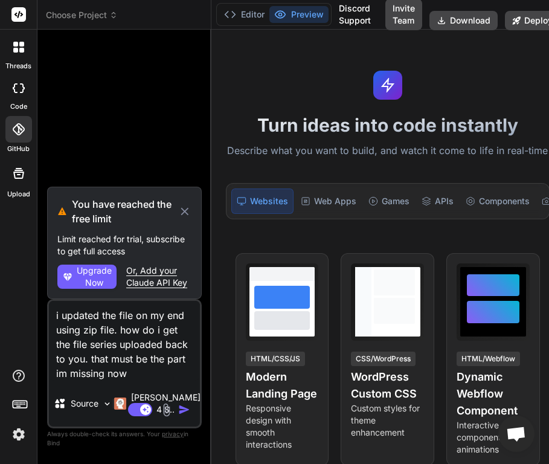
click at [24, 173] on icon at bounding box center [18, 173] width 11 height 11
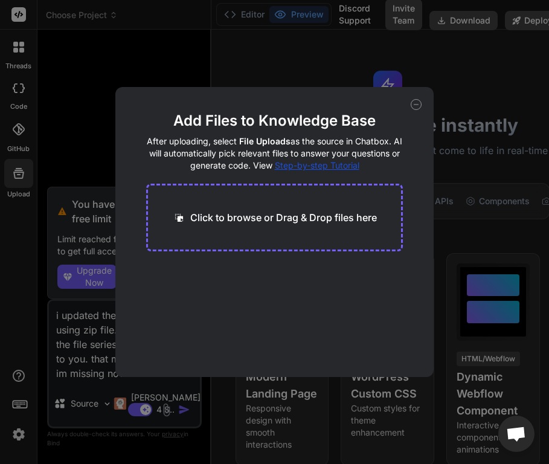
click at [420, 111] on div "Add Files to Knowledge Base After uploading, select File Uploads as the source …" at bounding box center [274, 232] width 318 height 290
click at [416, 108] on icon at bounding box center [416, 104] width 11 height 11
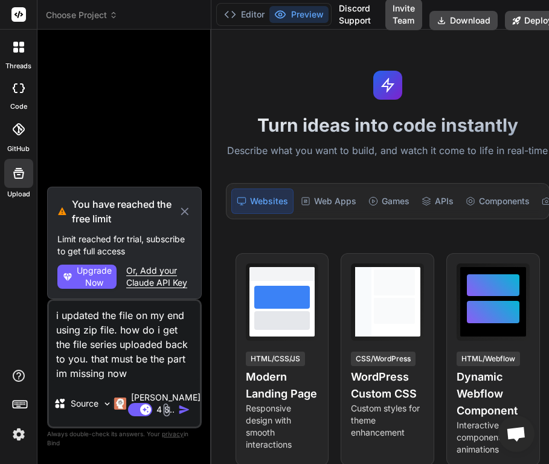
click at [25, 403] on icon at bounding box center [19, 403] width 17 height 17
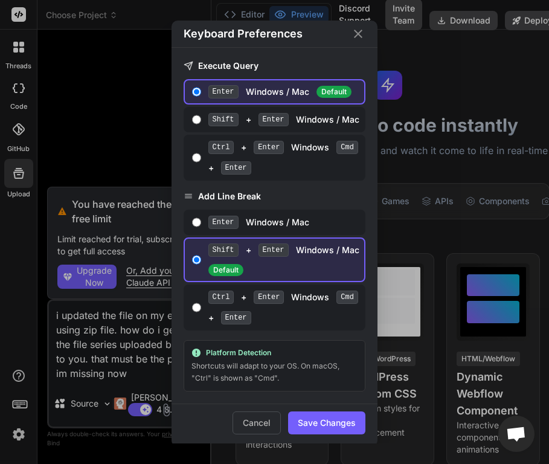
click at [25, 403] on div "Keyboard Preferences Execute Query Enter Windows / Mac Default Shift + Enter Wi…" at bounding box center [274, 232] width 549 height 464
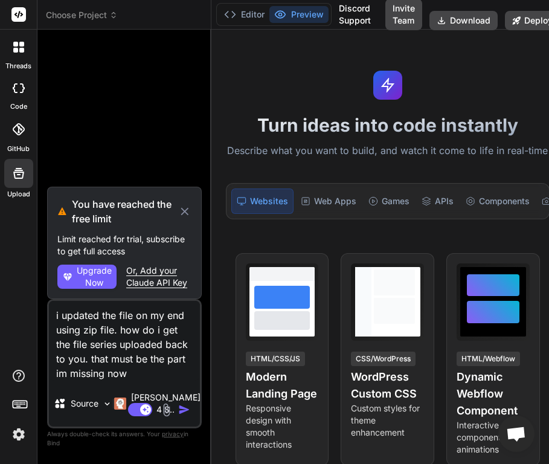
click at [19, 235] on div "threads code GitHub Upload" at bounding box center [18, 232] width 37 height 464
click at [115, 18] on icon at bounding box center [114, 17] width 4 height 2
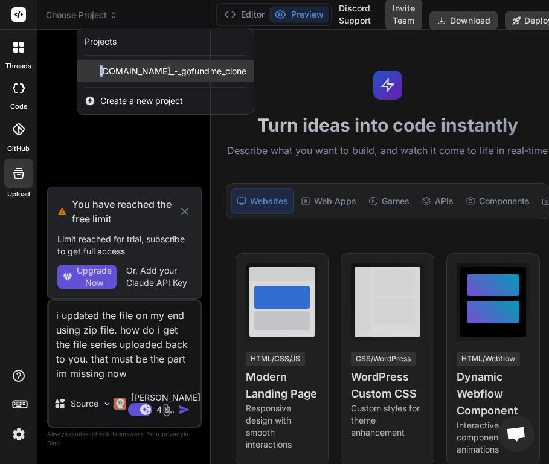
click at [101, 72] on div "[DOMAIN_NAME]_-_gofundme_clone" at bounding box center [165, 71] width 176 height 22
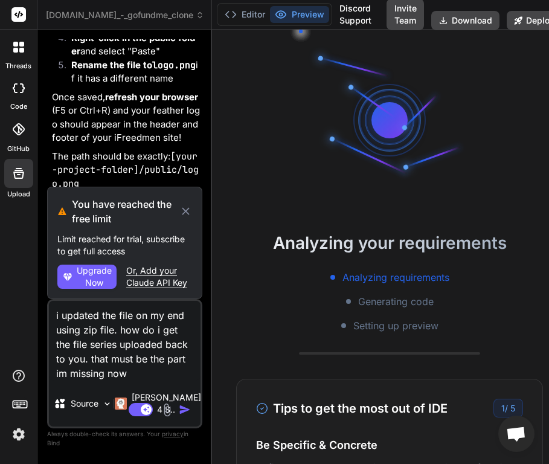
scroll to position [11, 0]
click at [18, 131] on icon at bounding box center [19, 129] width 12 height 12
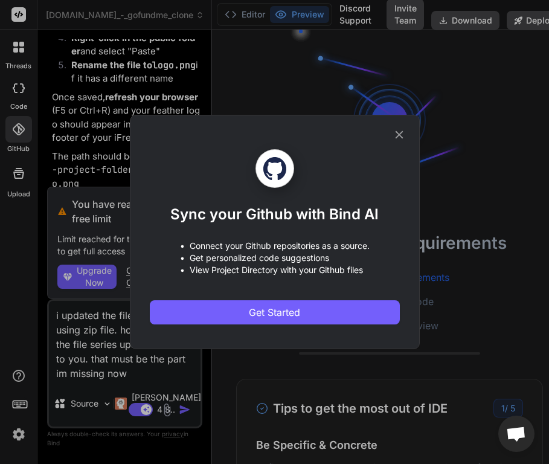
click at [31, 97] on div "Sync your Github with Bind AI • Connect your Github repositories as a source. •…" at bounding box center [274, 232] width 549 height 464
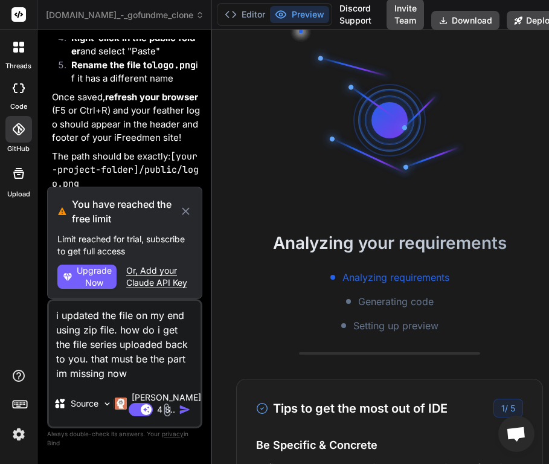
click at [24, 59] on div at bounding box center [18, 46] width 25 height 25
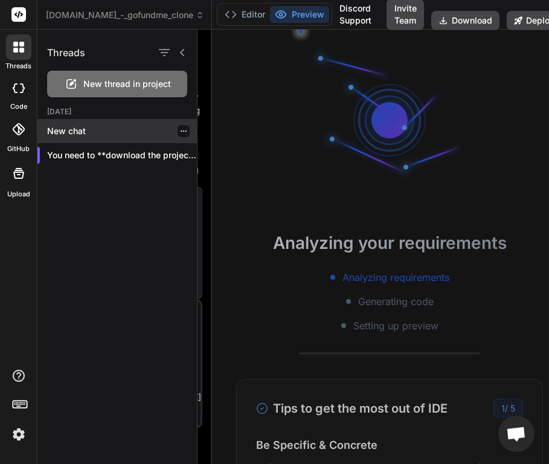
click at [65, 135] on p "New chat" at bounding box center [122, 131] width 150 height 12
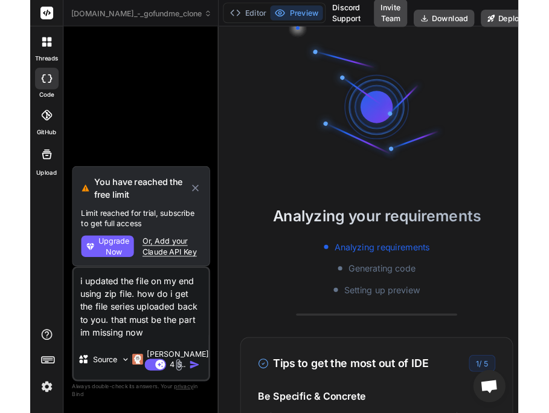
scroll to position [23, 0]
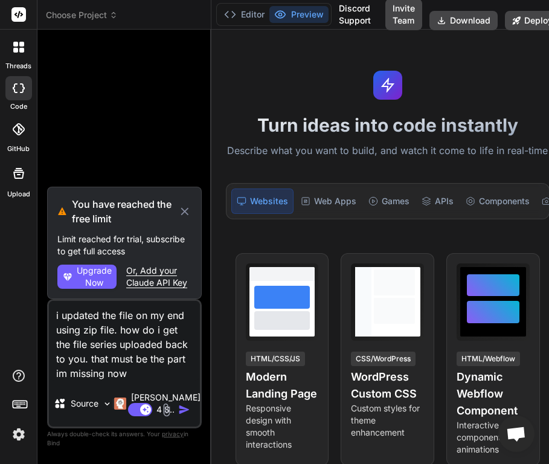
type textarea "x"
